Goal: Ask a question

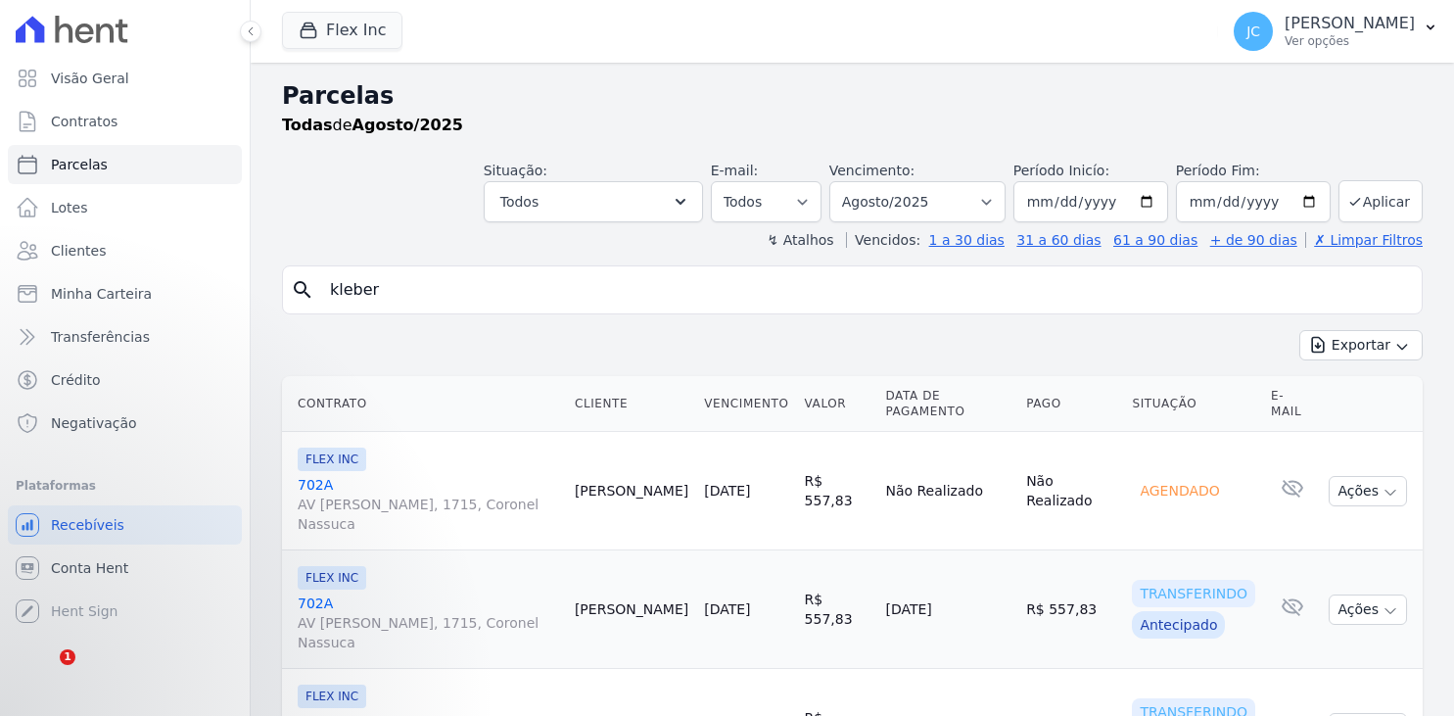
select select
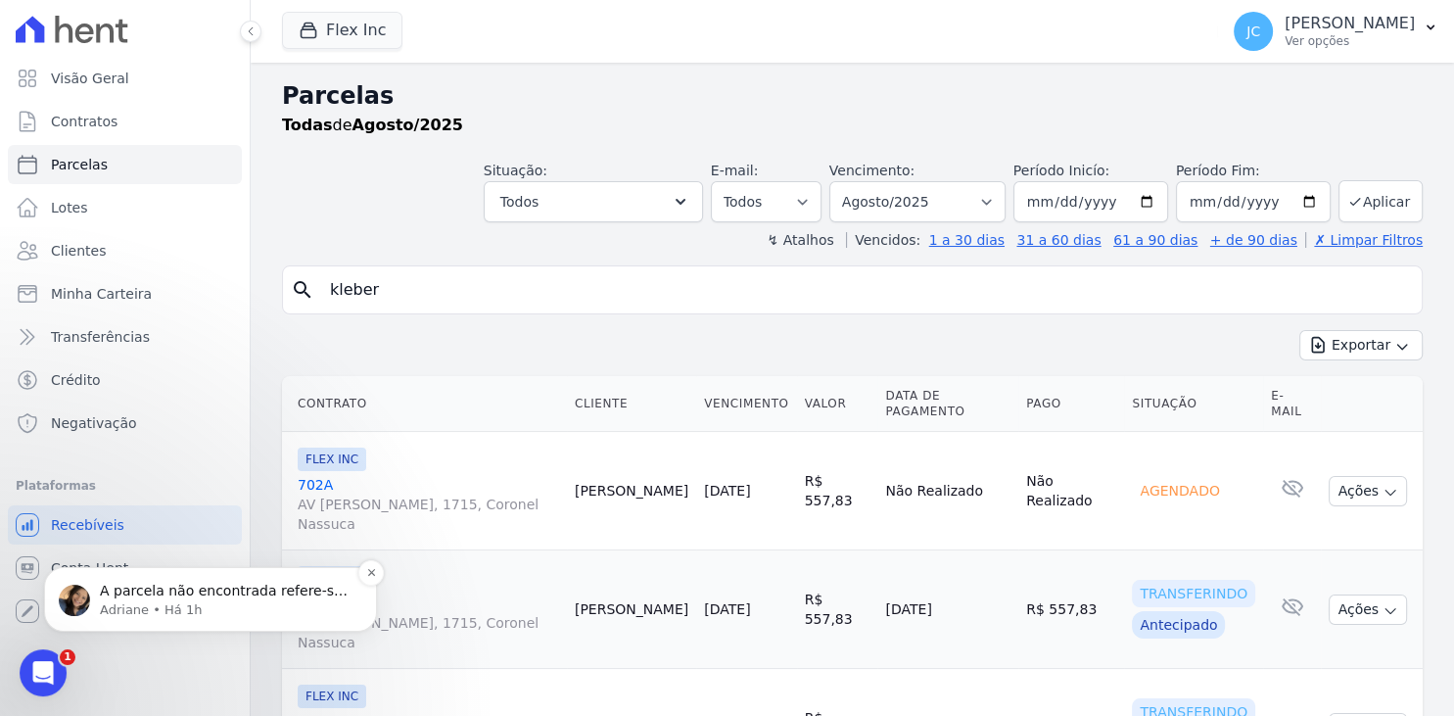
click at [238, 591] on p "A parcela não encontrada refere-se a parcela cancelada." at bounding box center [226, 591] width 253 height 20
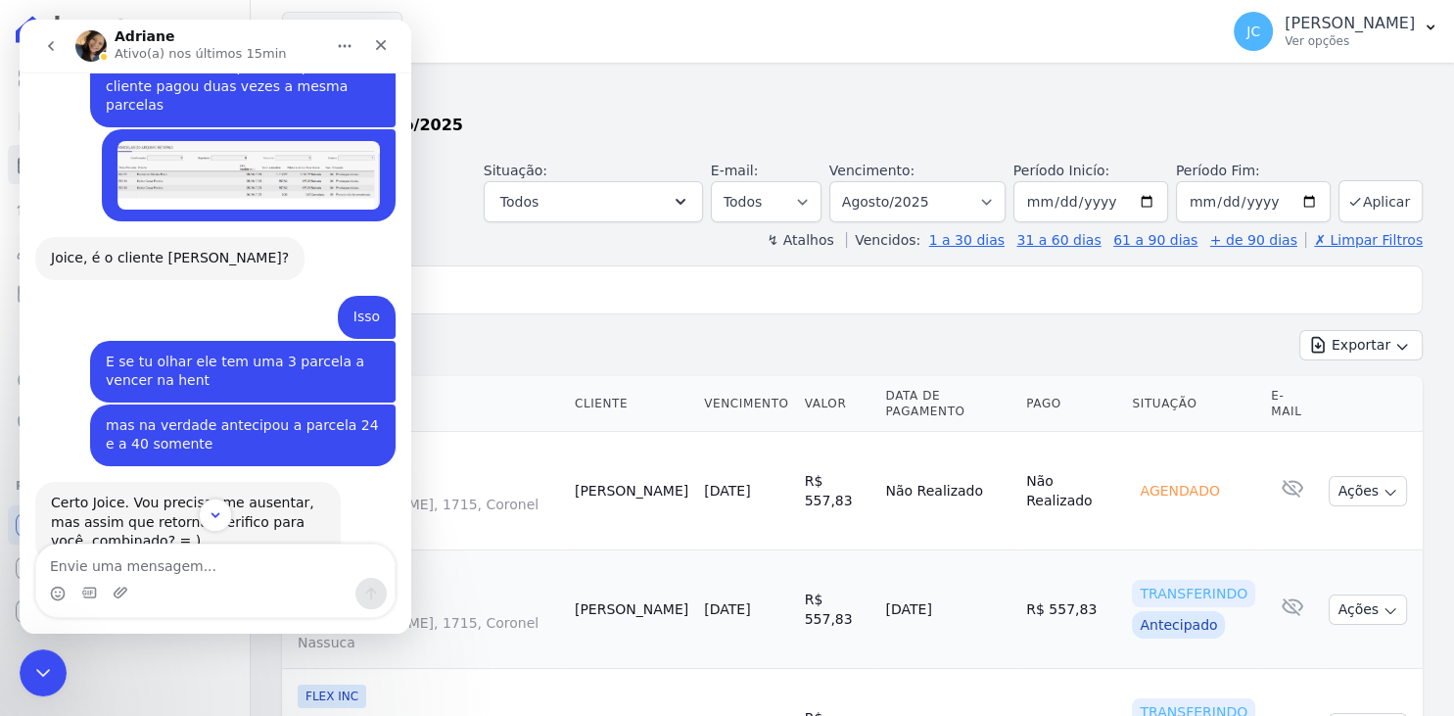
scroll to position [886, 0]
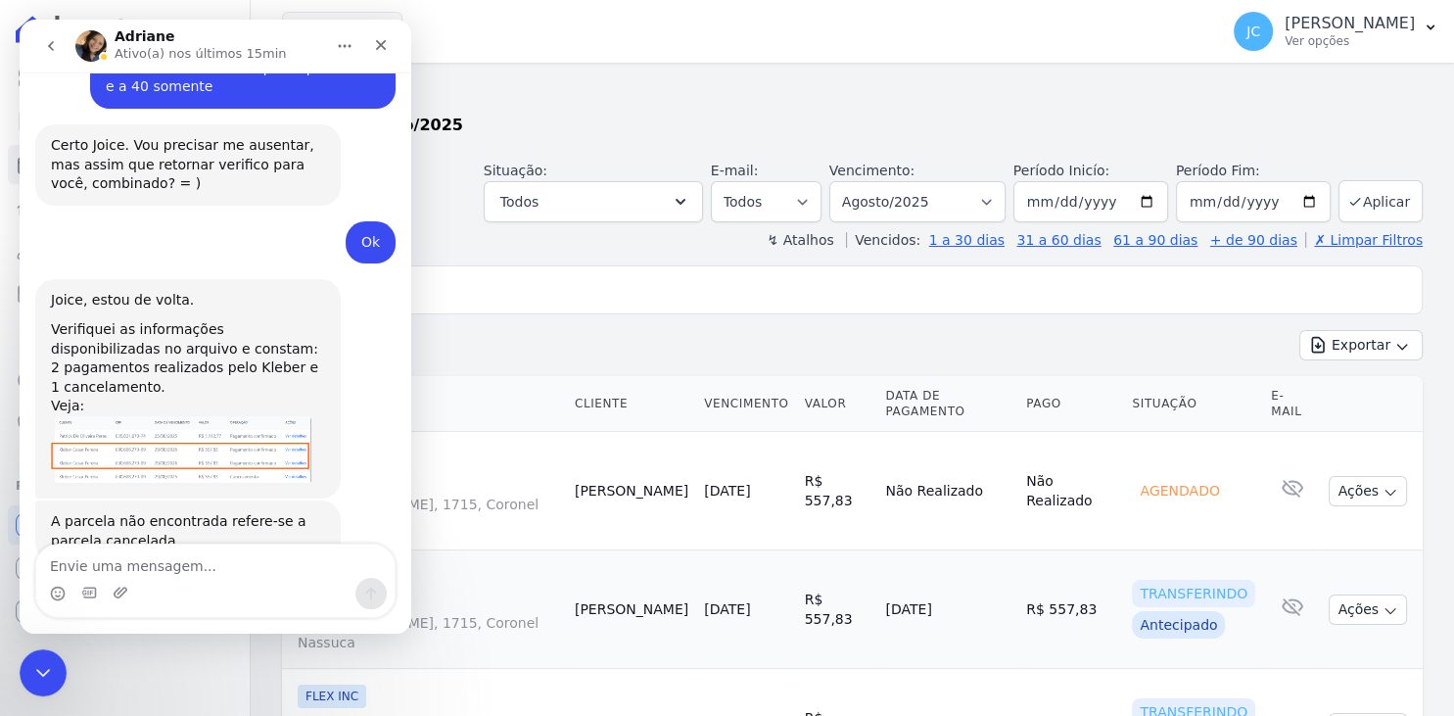
click at [229, 416] on img "Adriane diz…" at bounding box center [182, 451] width 262 height 70
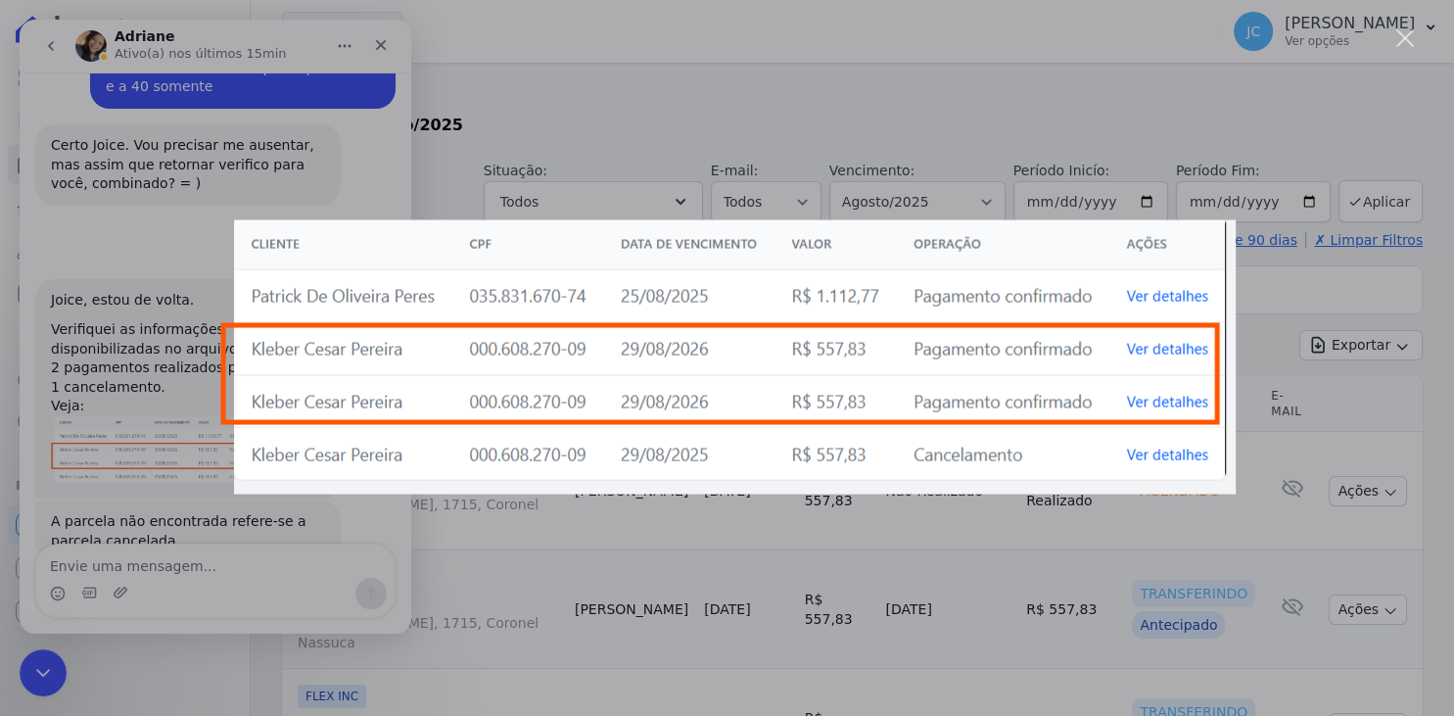
scroll to position [0, 0]
click at [238, 570] on div "Messenger da Intercom" at bounding box center [727, 358] width 1454 height 716
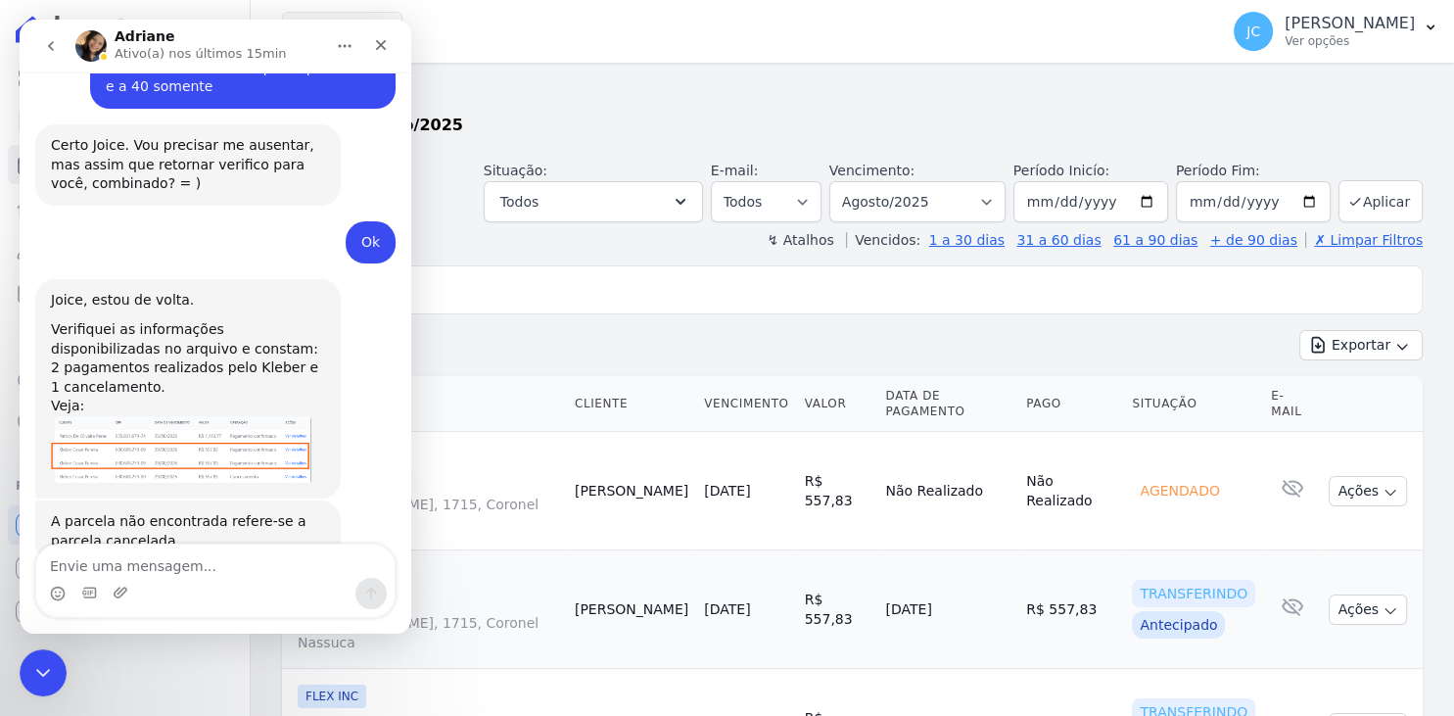
click at [247, 416] on img "Adriane diz…" at bounding box center [182, 451] width 262 height 70
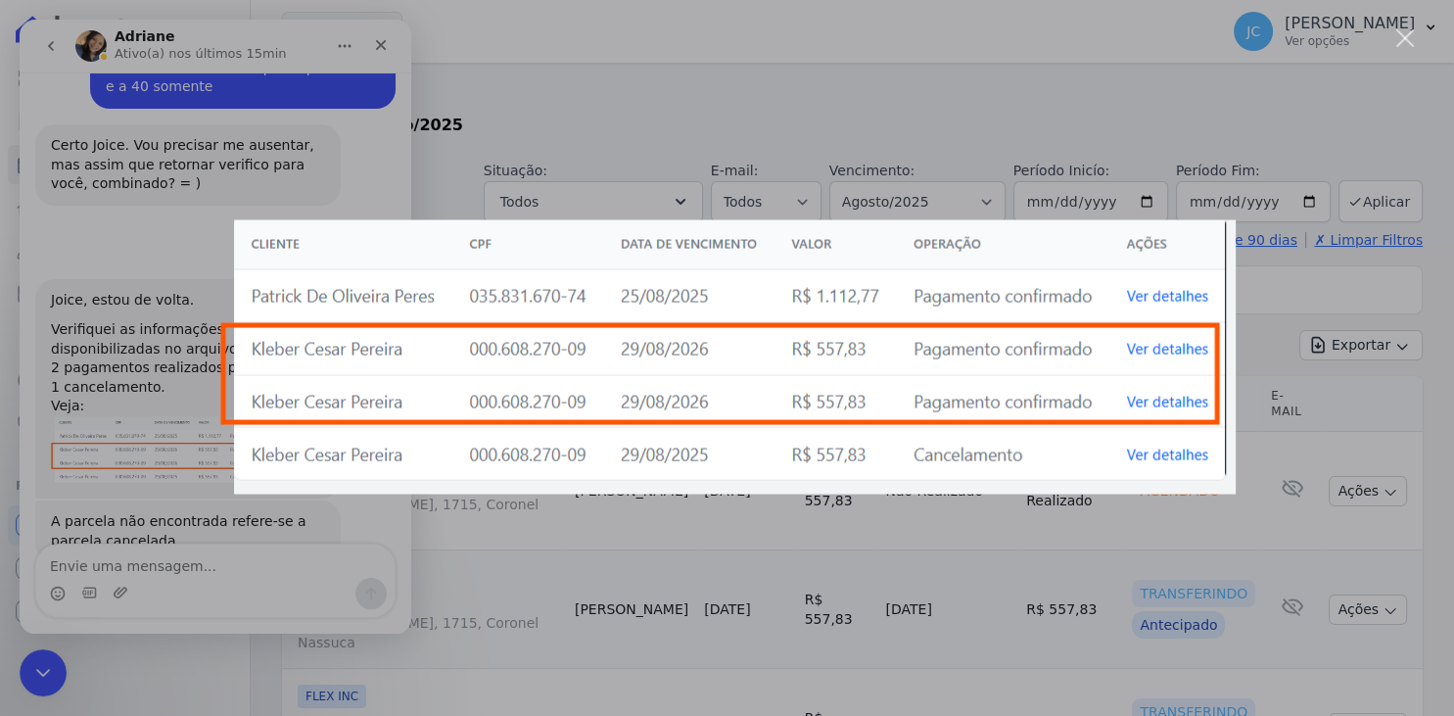
click at [243, 570] on div "Messenger da Intercom" at bounding box center [727, 358] width 1454 height 716
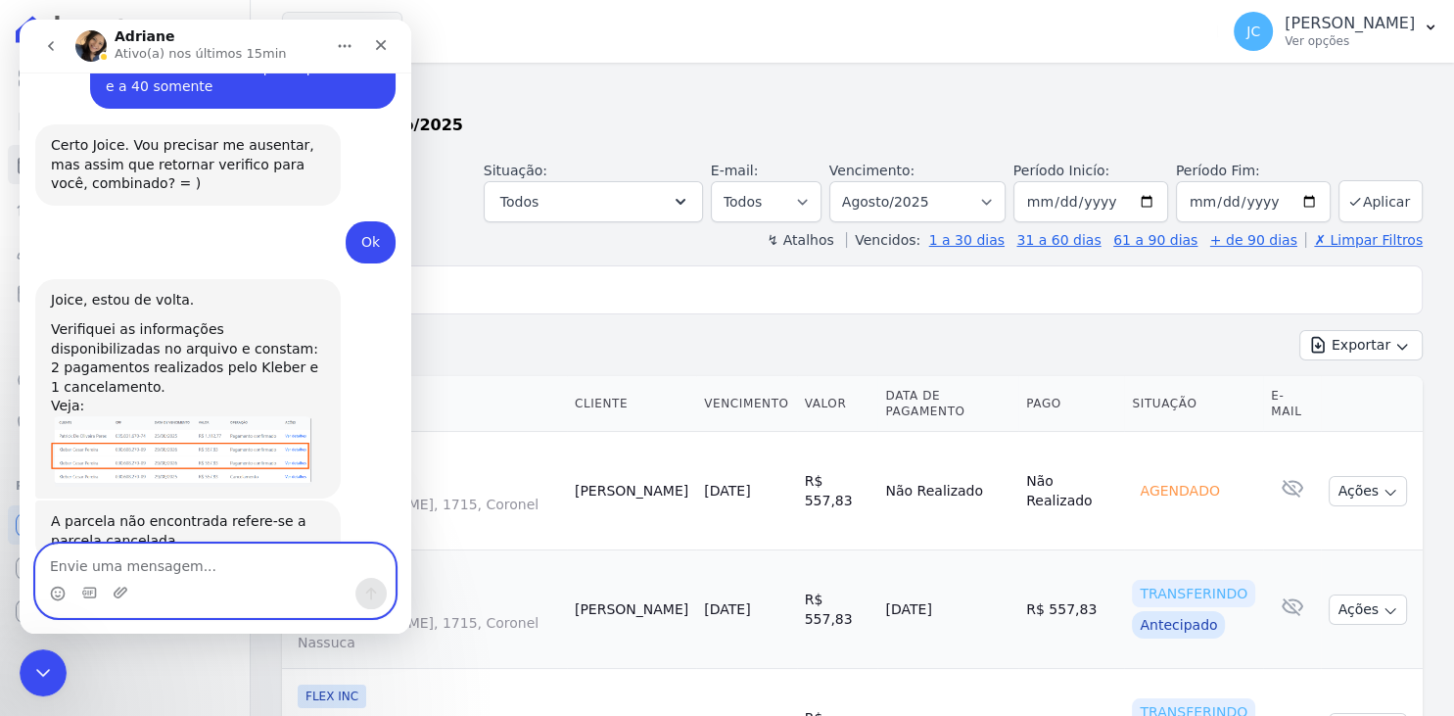
click at [242, 566] on textarea "Envie uma mensagem..." at bounding box center [215, 560] width 358 height 33
type textarea "m"
type textarea "Oii"
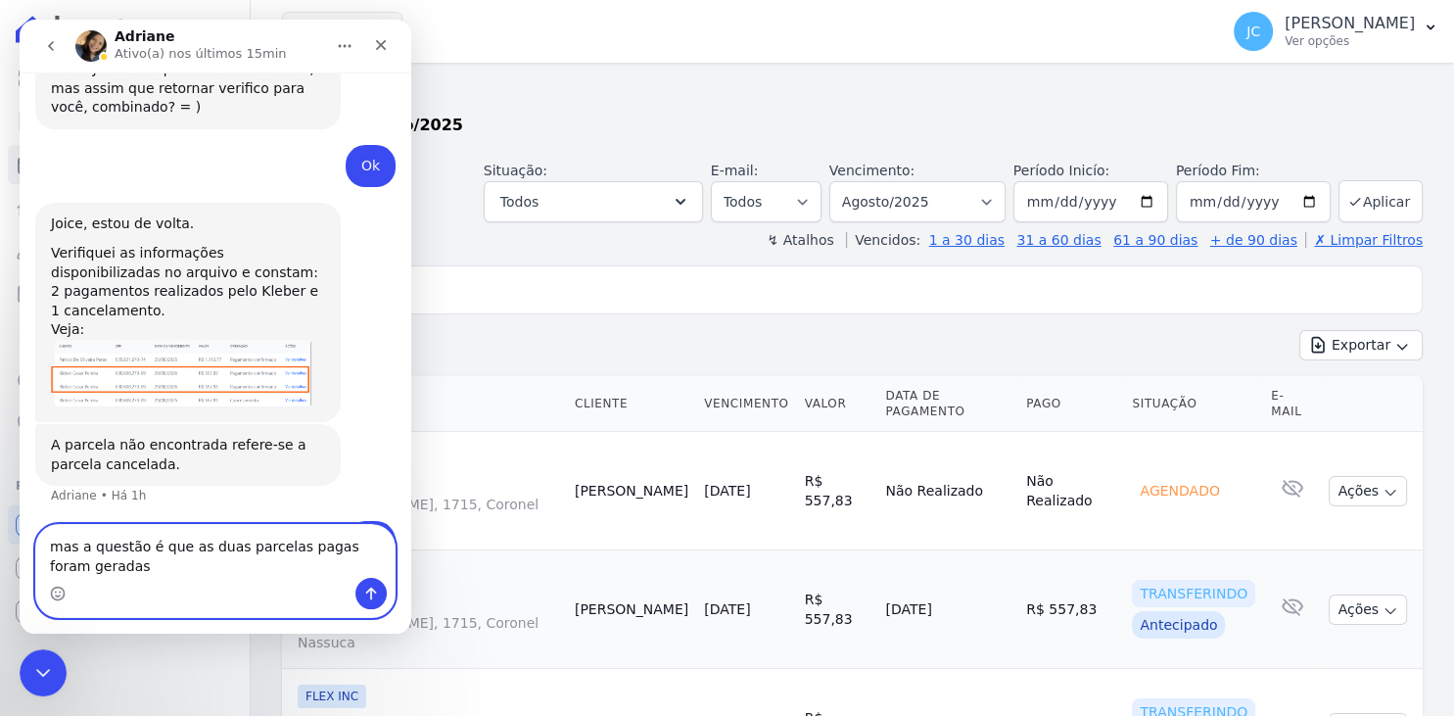
scroll to position [964, 0]
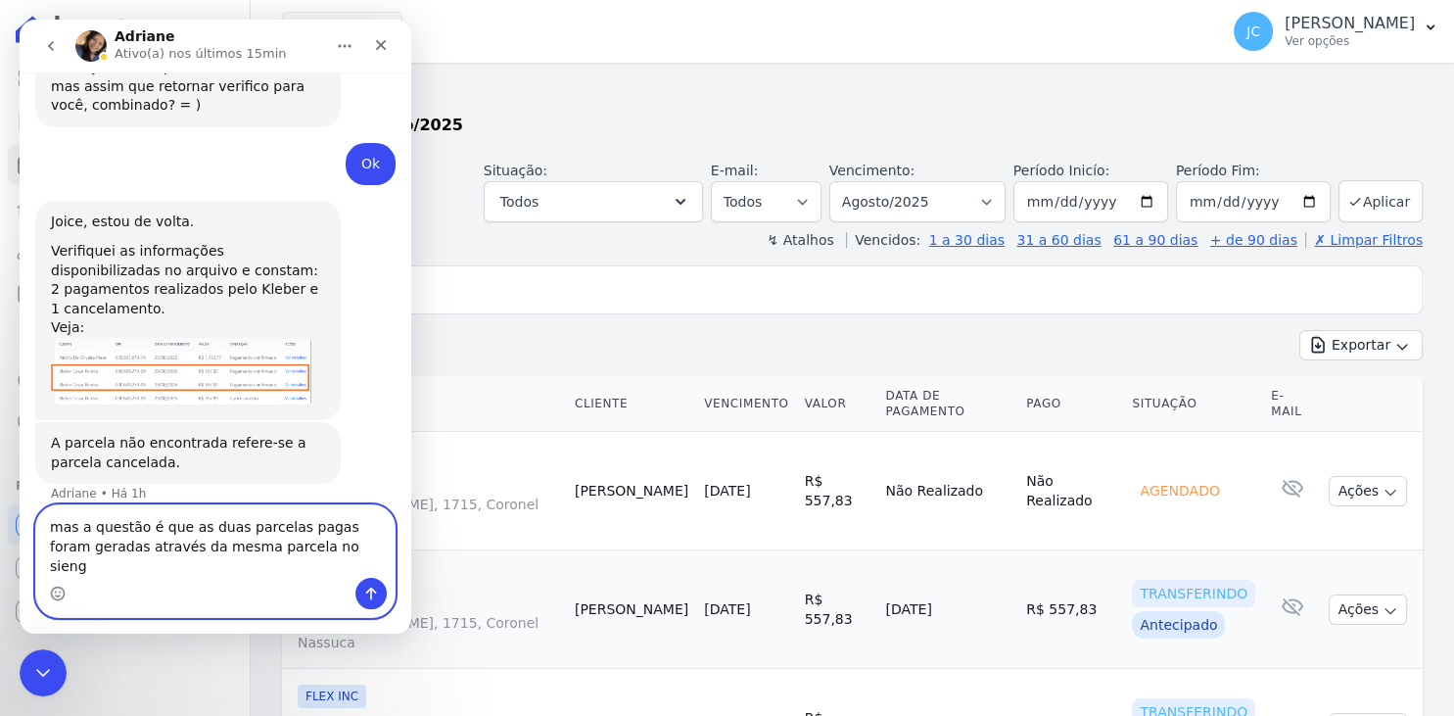
type textarea "mas a questão é que as duas parcelas pagas foram geradas através da mesma parce…"
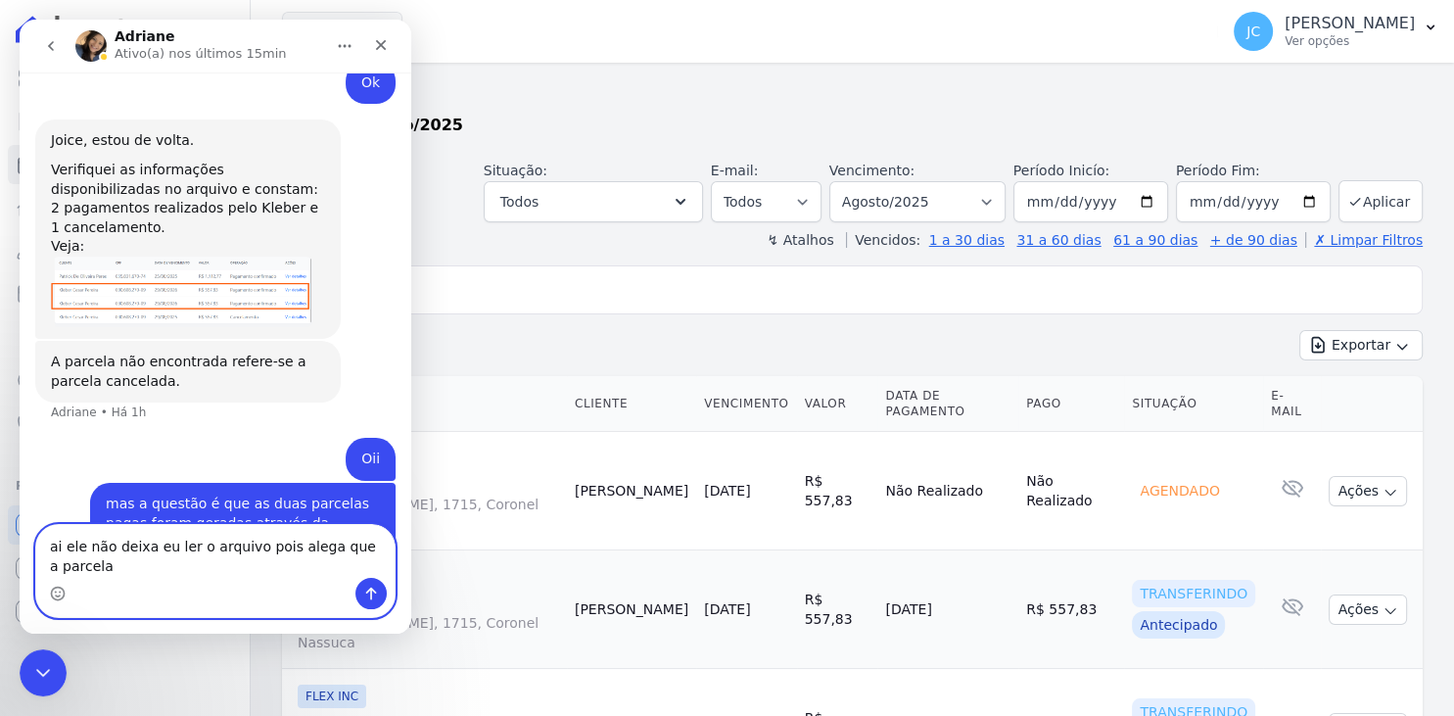
scroll to position [1047, 0]
type textarea "ai ele não deixa eu ler o arquivo pois alega que a parcela 40 já está baixada"
